Goal: Complete application form

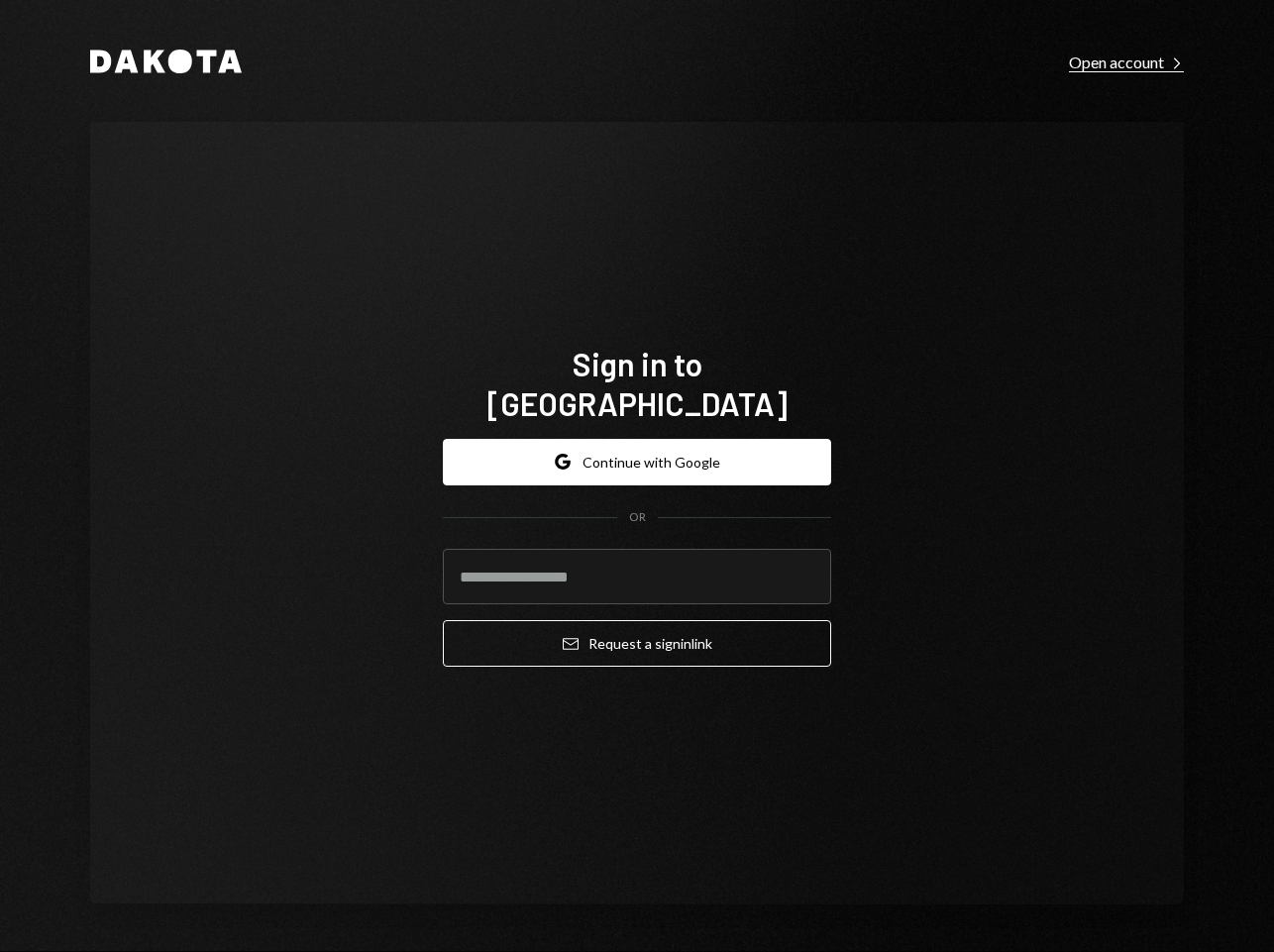
click at [1131, 59] on div "Open account Right Caret" at bounding box center [1126, 63] width 115 height 20
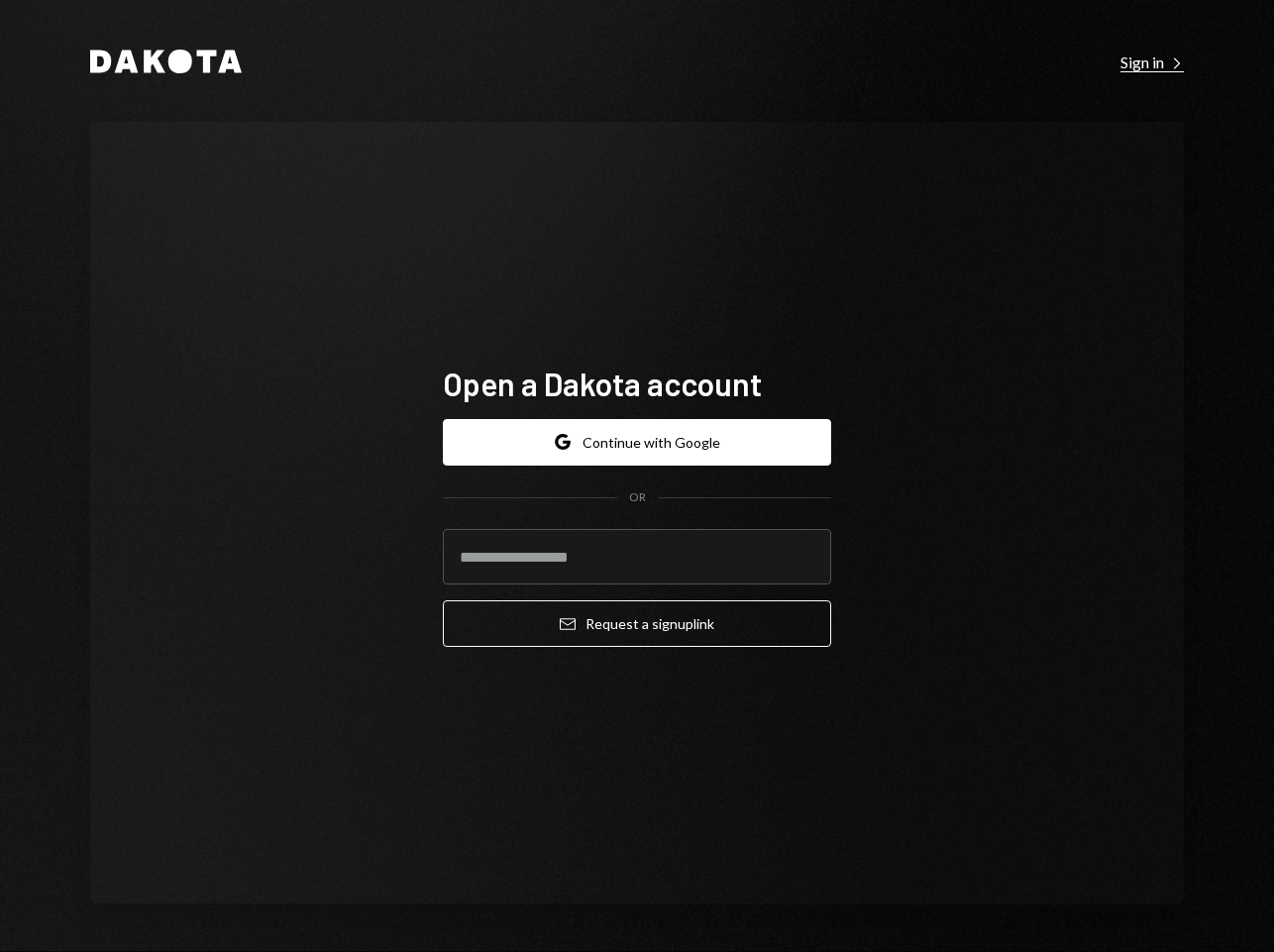
click at [1166, 63] on div "Sign in Right Caret" at bounding box center [1152, 63] width 64 height 20
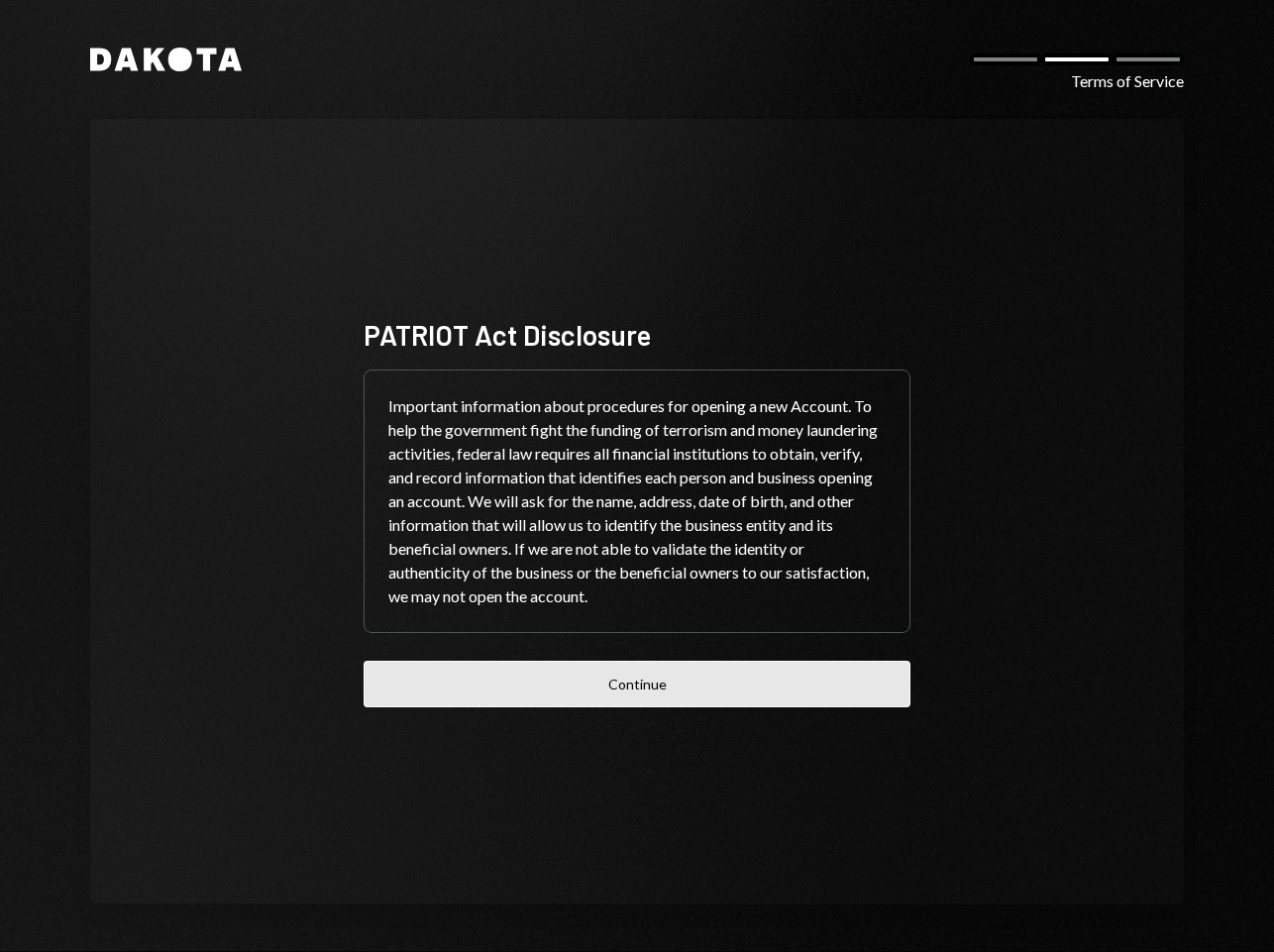
click at [583, 699] on button "Continue" at bounding box center [637, 683] width 547 height 47
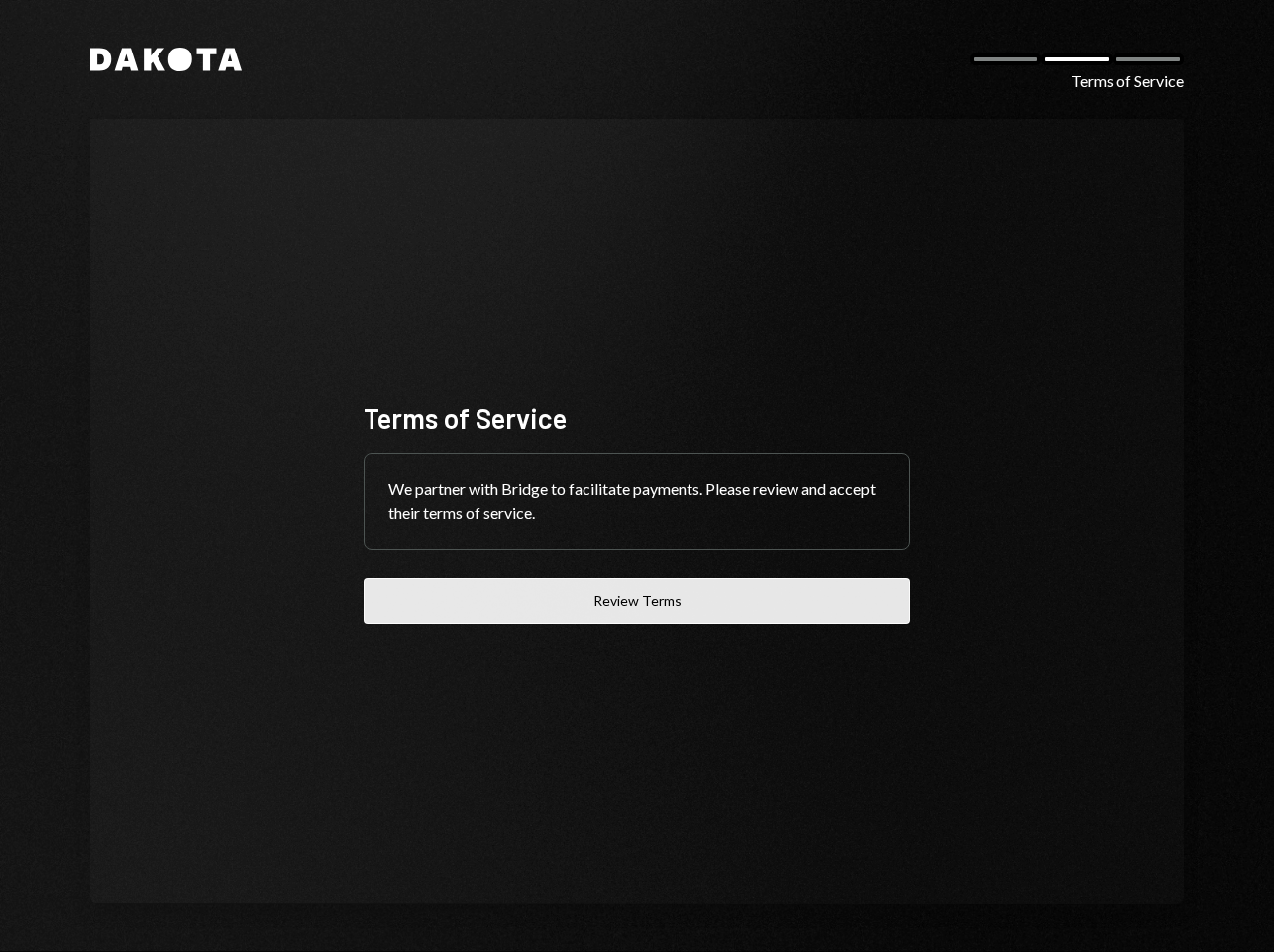
click at [635, 623] on button "Review Terms" at bounding box center [637, 601] width 547 height 47
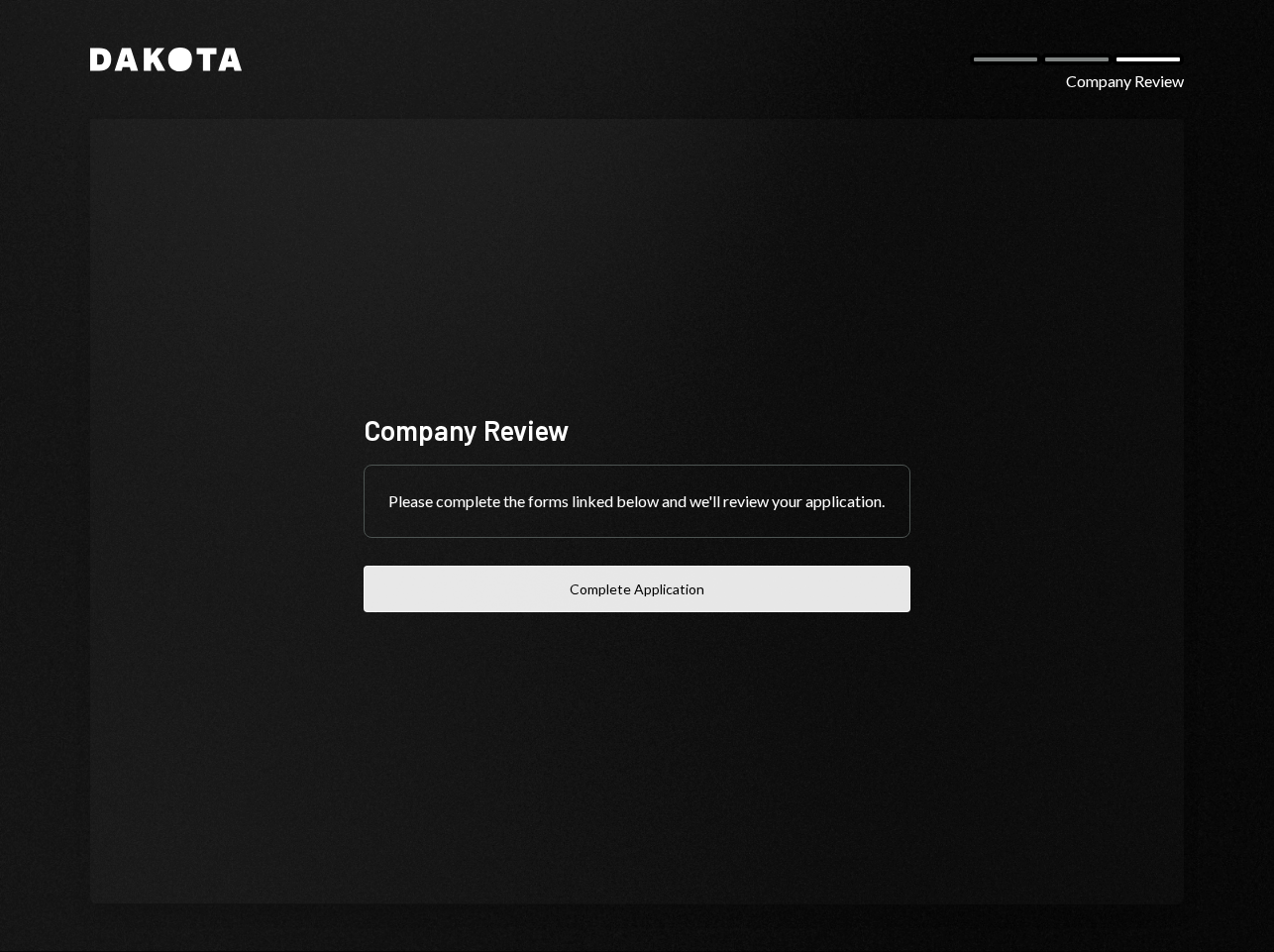
click at [650, 612] on button "Complete Application" at bounding box center [637, 589] width 547 height 47
